Goal: Task Accomplishment & Management: Manage account settings

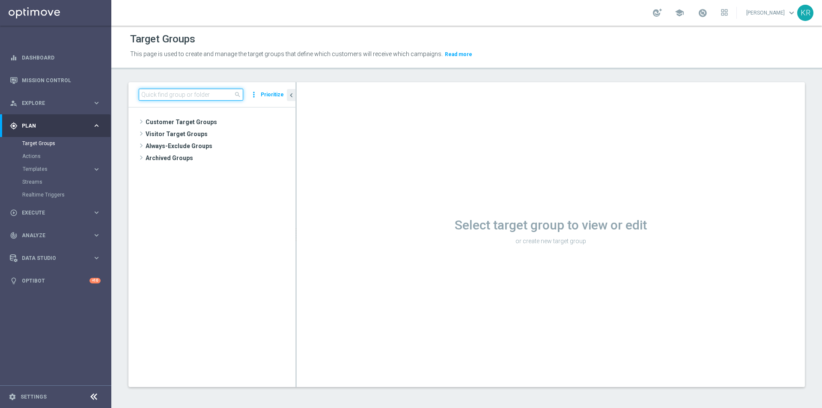
click at [218, 94] on input at bounding box center [191, 95] width 105 height 12
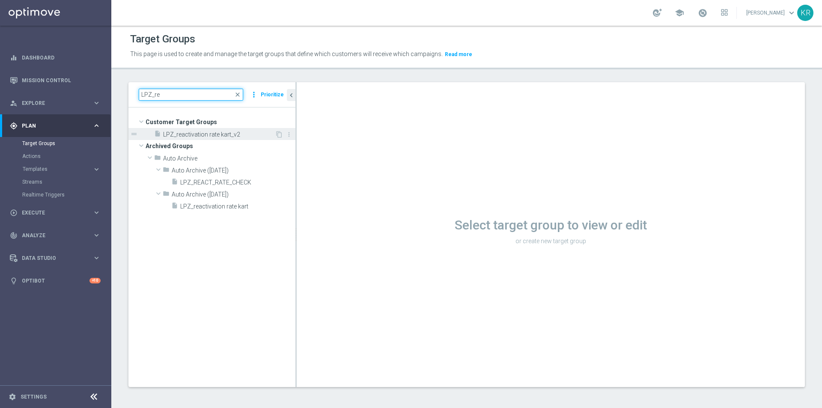
type input "LPZ_re"
click at [230, 133] on span "LPZ_reactivation rate kart_v2" at bounding box center [219, 134] width 112 height 7
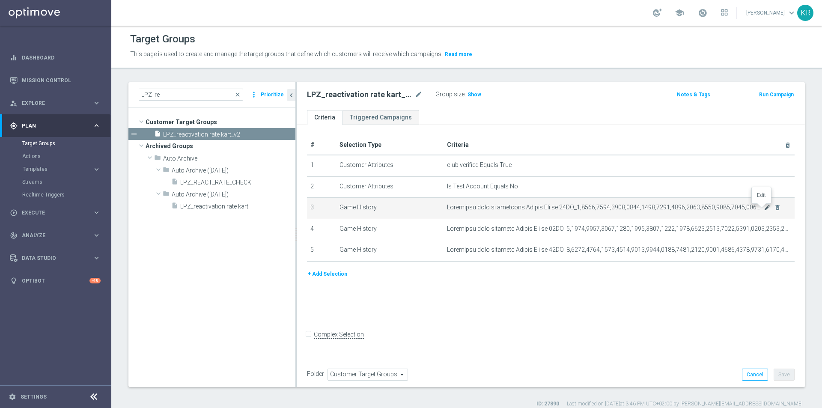
click at [764, 208] on icon "mode_edit" at bounding box center [767, 207] width 7 height 7
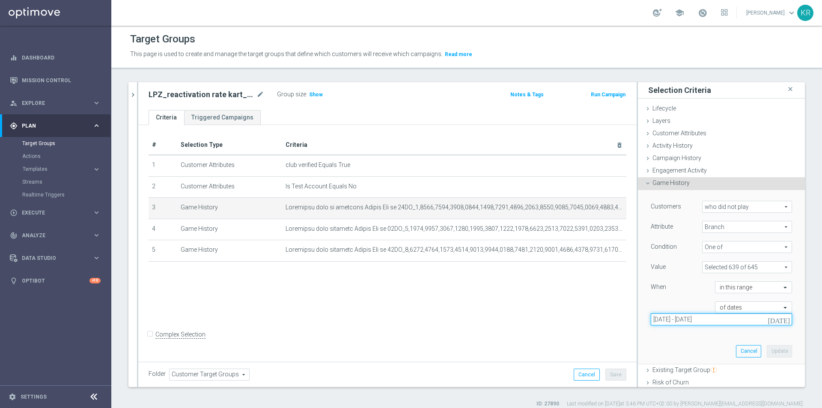
click at [724, 323] on input "[DATE] - [DATE]" at bounding box center [721, 320] width 141 height 12
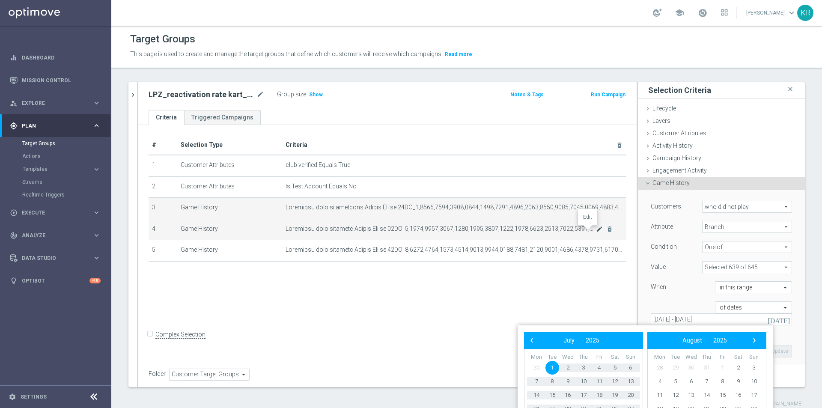
click at [596, 231] on icon "mode_edit" at bounding box center [599, 229] width 7 height 7
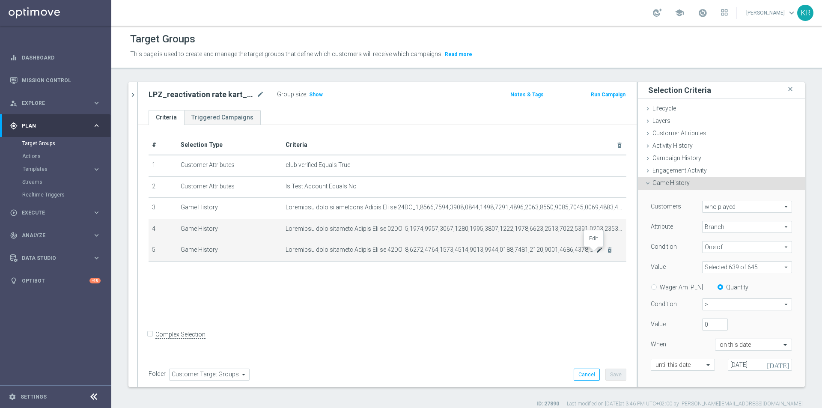
click at [596, 254] on icon "mode_edit" at bounding box center [599, 250] width 7 height 7
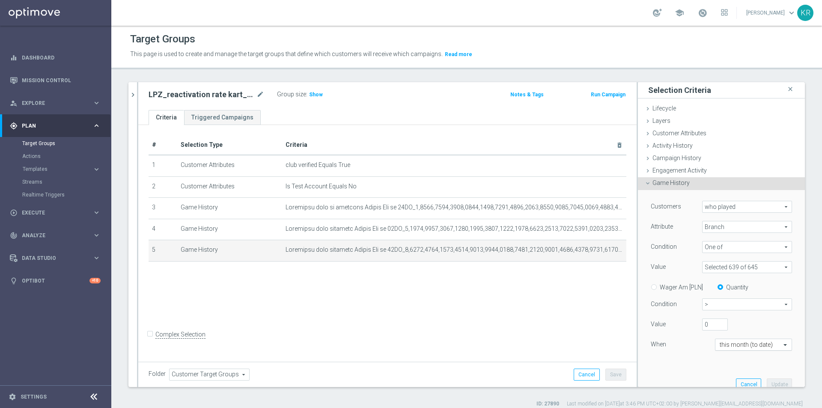
click at [766, 344] on div at bounding box center [754, 345] width 76 height 8
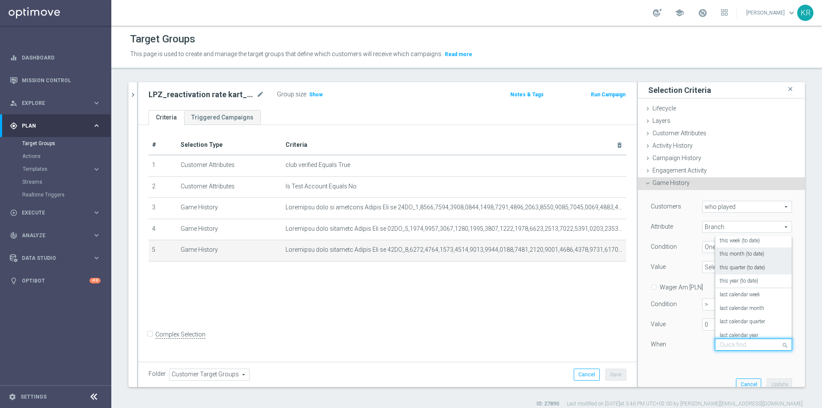
scroll to position [43, 0]
click at [751, 298] on label "last calendar month" at bounding box center [742, 295] width 45 height 7
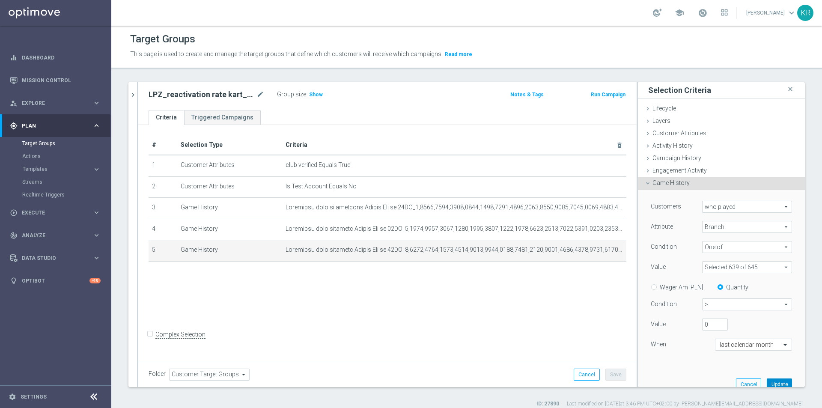
click at [768, 384] on button "Update" at bounding box center [779, 385] width 25 height 12
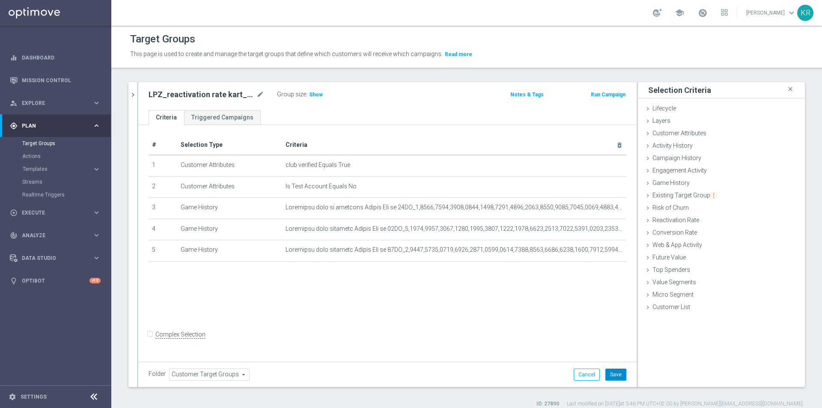
click at [613, 377] on button "Save" at bounding box center [616, 375] width 21 height 12
click at [315, 95] on span "Show" at bounding box center [316, 95] width 14 height 6
click at [184, 305] on div "# Selection Type Criteria delete_forever 1 Customer Attributes club verified Eq…" at bounding box center [387, 242] width 499 height 234
